Goal: Transaction & Acquisition: Obtain resource

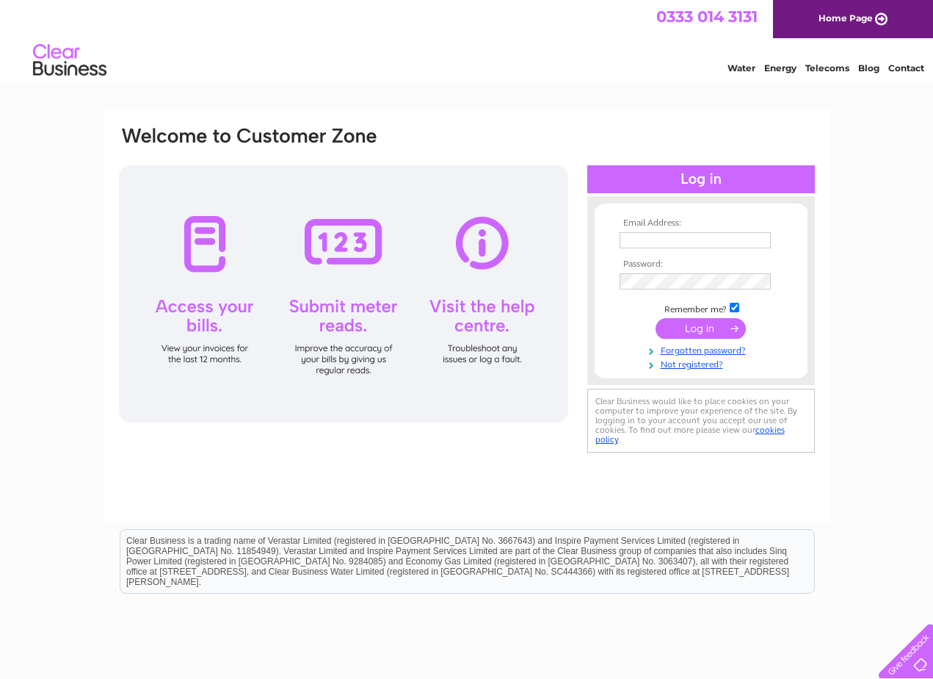
type input "gordon@mcstores.co.uk"
click at [690, 329] on input "submit" at bounding box center [701, 328] width 90 height 21
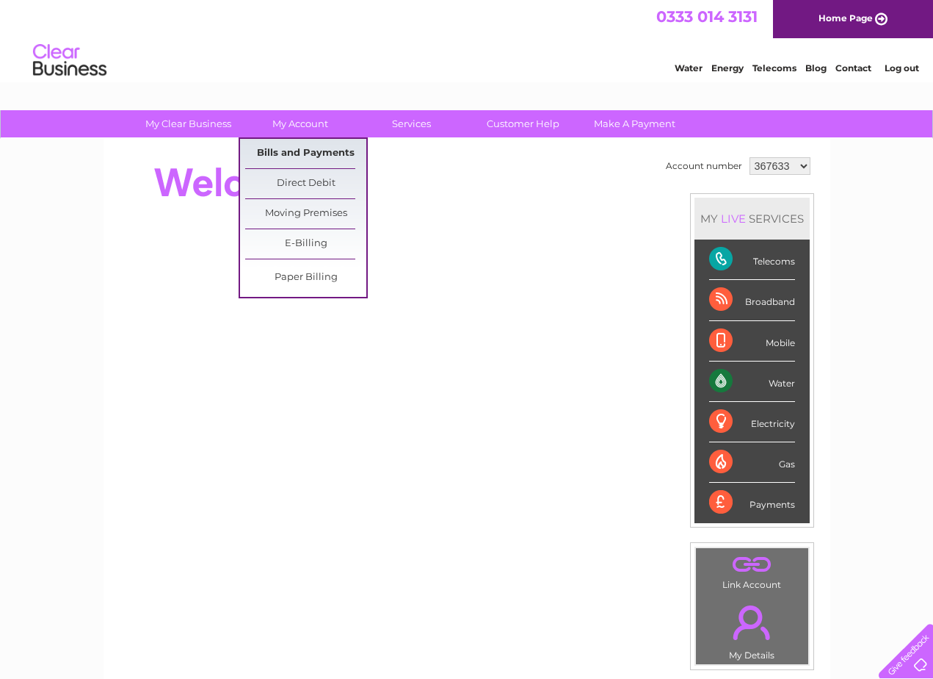
click at [297, 153] on link "Bills and Payments" at bounding box center [305, 153] width 121 height 29
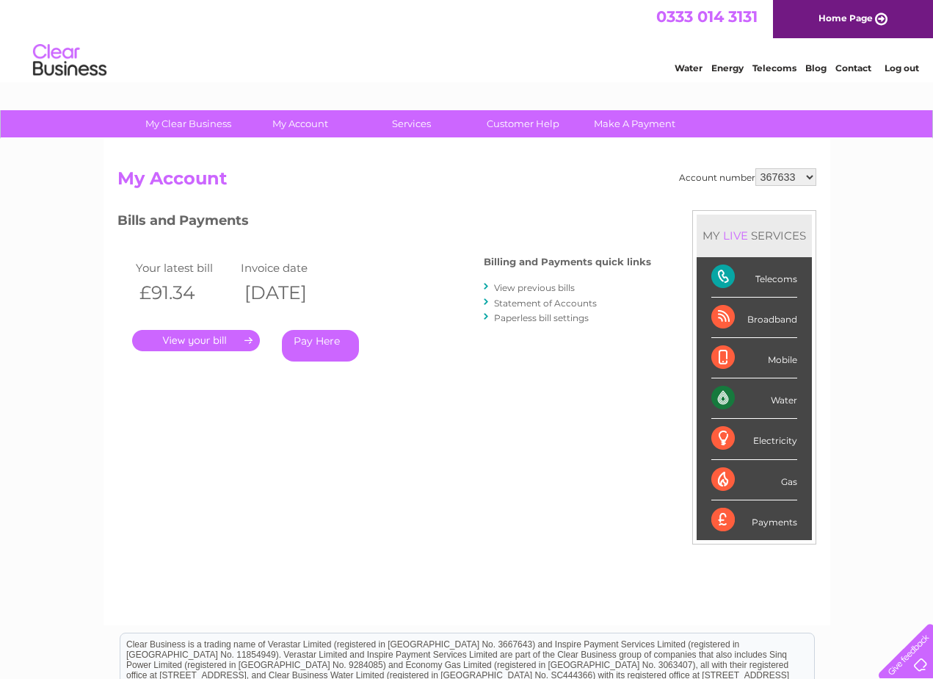
click at [785, 176] on select "367633 1143818 1143819 1143820" at bounding box center [786, 177] width 61 height 18
select select "1143818"
click at [756, 168] on select "367633 1143818 1143819 1143820" at bounding box center [786, 177] width 61 height 18
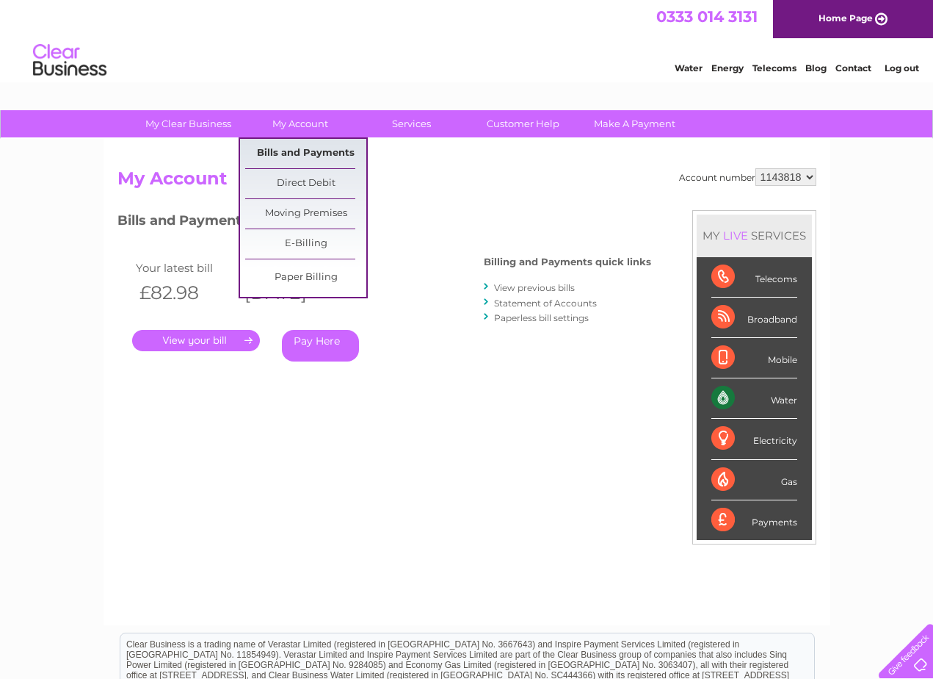
click at [299, 153] on link "Bills and Payments" at bounding box center [305, 153] width 121 height 29
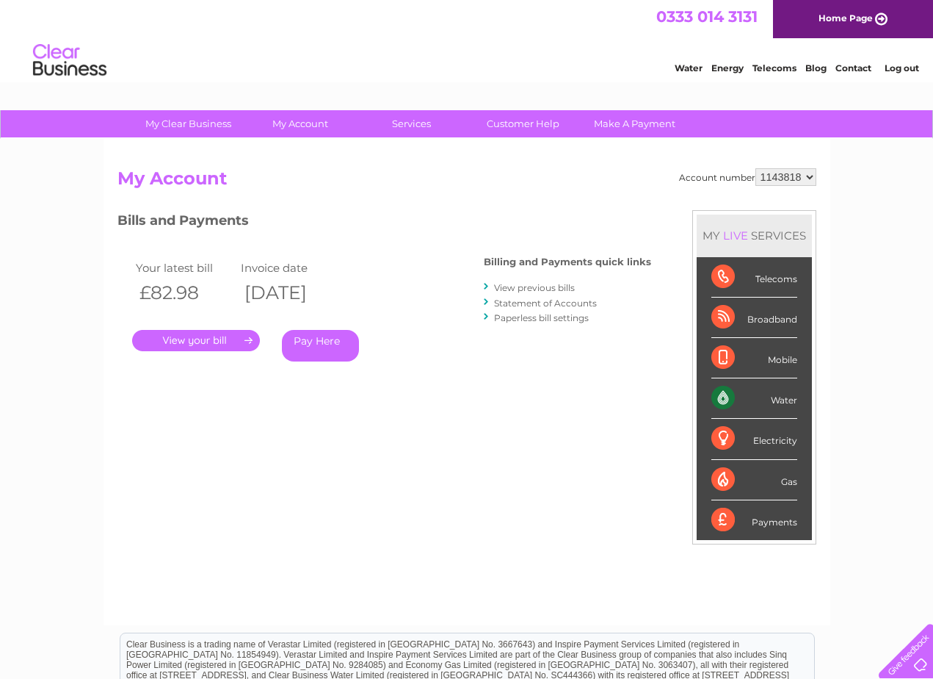
click at [181, 336] on link "." at bounding box center [196, 340] width 128 height 21
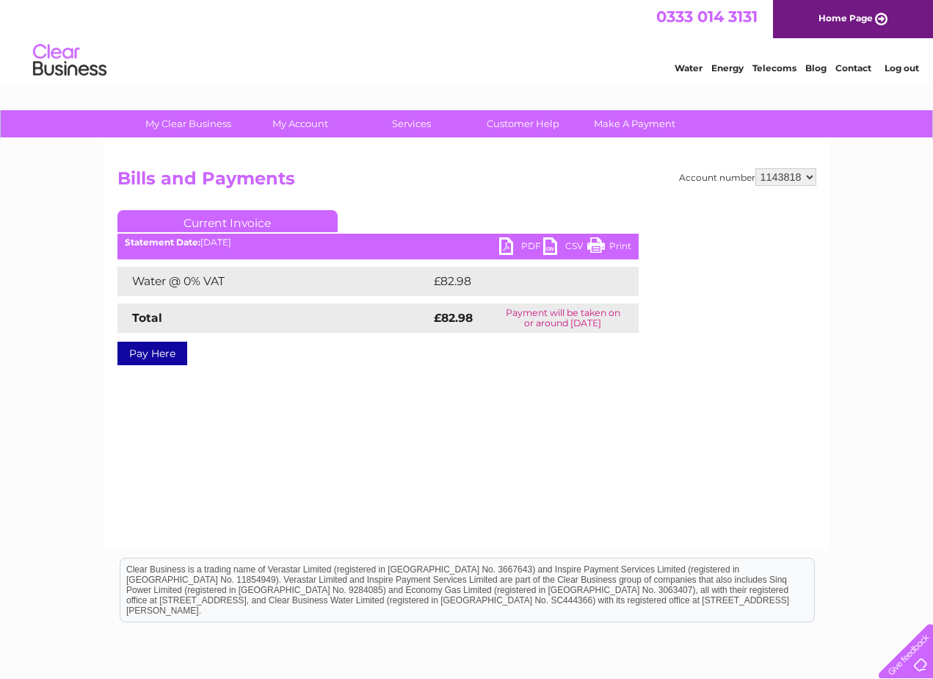
click at [507, 245] on link "PDF" at bounding box center [521, 247] width 44 height 21
click at [804, 176] on select "367633 1143818 1143819 1143820" at bounding box center [786, 177] width 61 height 18
select select "1143819"
click at [756, 168] on select "367633 1143818 1143819 1143820" at bounding box center [786, 177] width 61 height 18
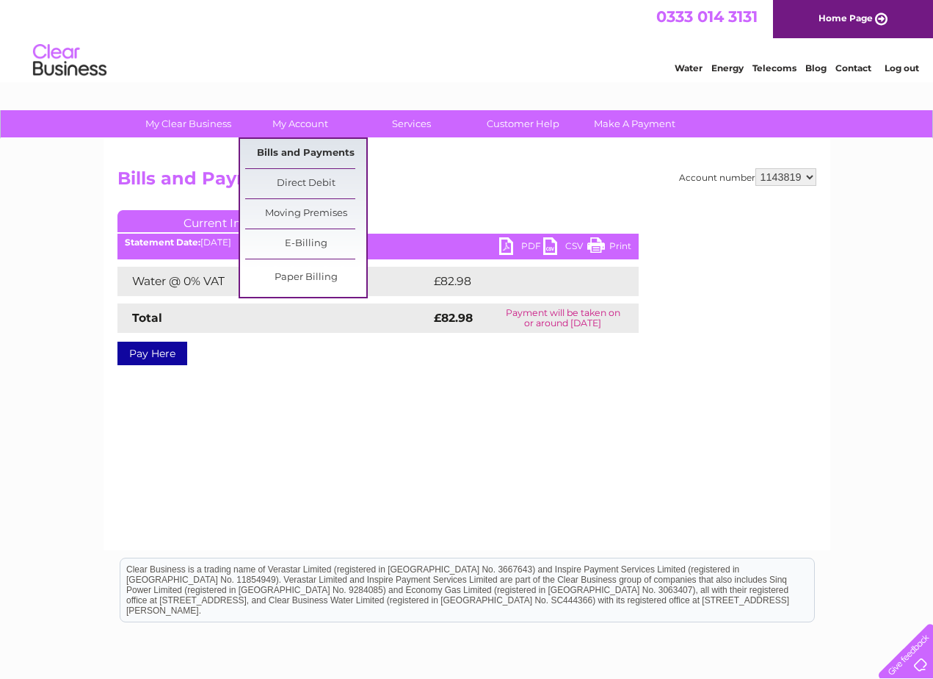
click at [301, 154] on link "Bills and Payments" at bounding box center [305, 153] width 121 height 29
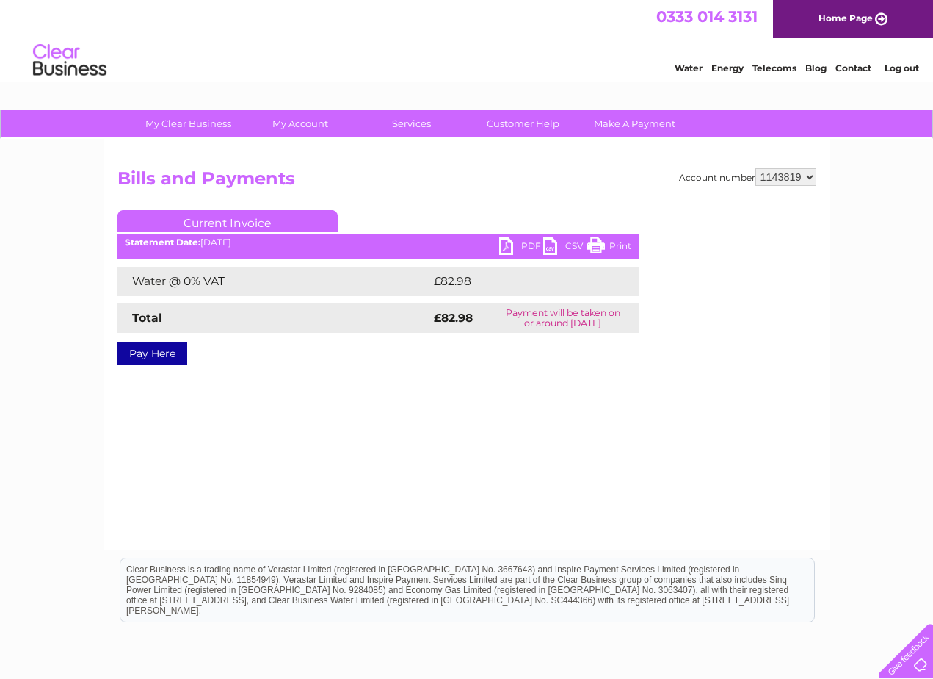
click at [275, 458] on div "Account number 367633 1143818 1143819 1143820 Bills and Payments Current Invoic…" at bounding box center [467, 344] width 727 height 411
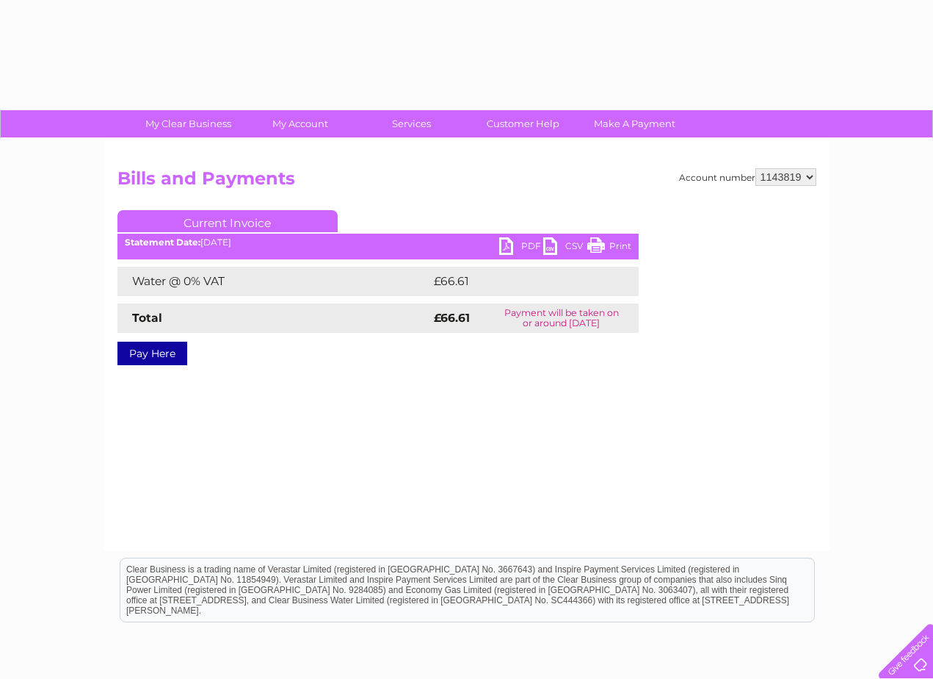
click at [505, 245] on link "PDF" at bounding box center [521, 247] width 44 height 21
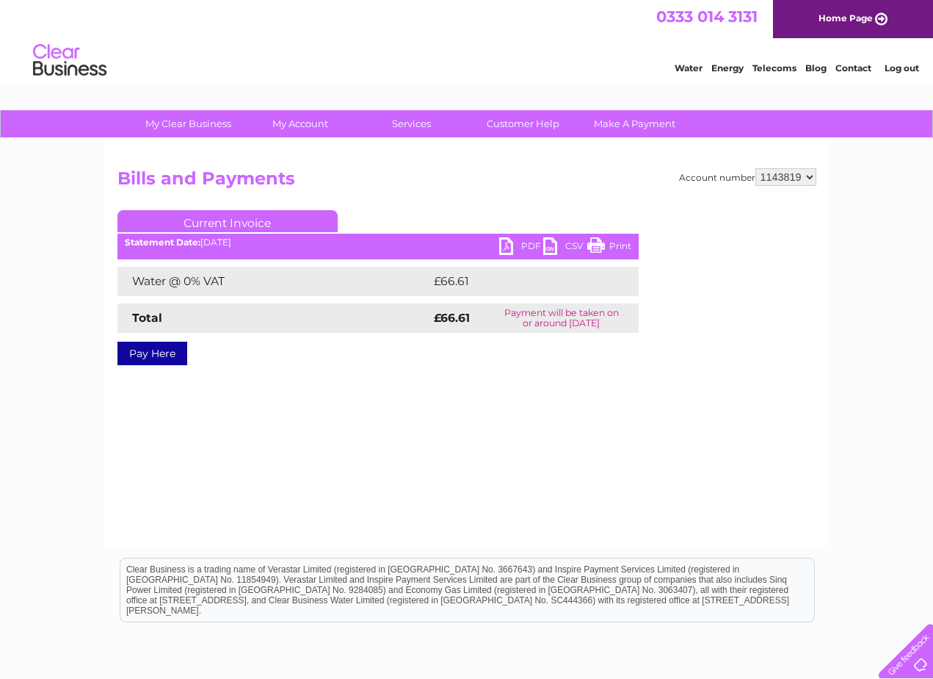
click at [780, 173] on select "367633 1143818 1143819 1143820" at bounding box center [786, 177] width 61 height 18
select select "1143820"
click at [756, 168] on select "367633 1143818 1143819 1143820" at bounding box center [786, 177] width 61 height 18
click at [505, 247] on link "PDF" at bounding box center [521, 247] width 44 height 21
